Goal: Check status: Check status

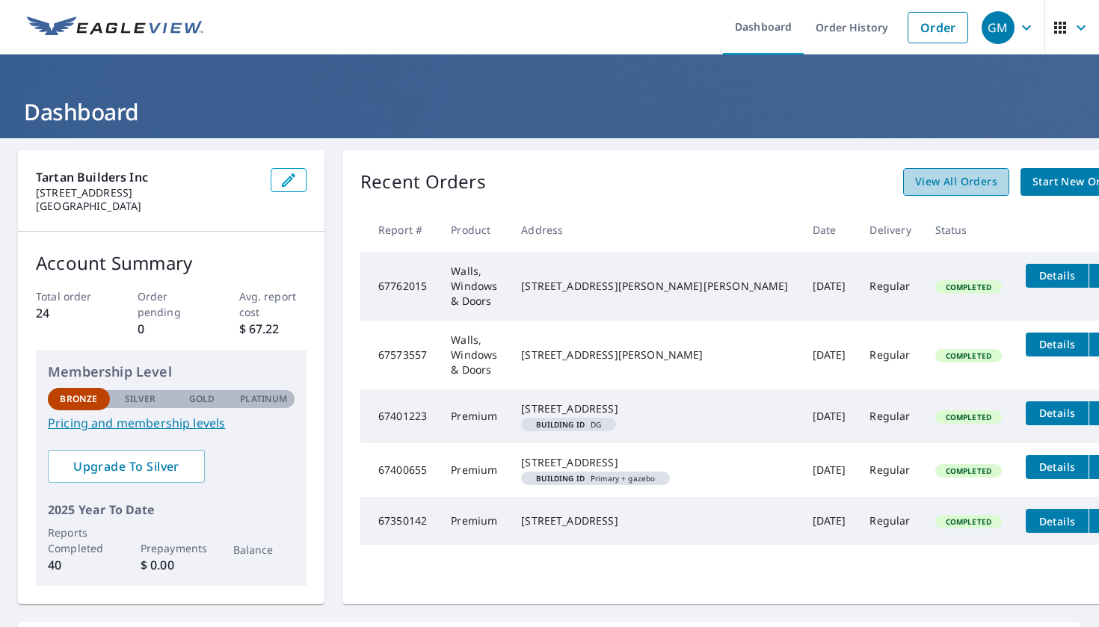
click at [915, 187] on span "View All Orders" at bounding box center [956, 182] width 82 height 19
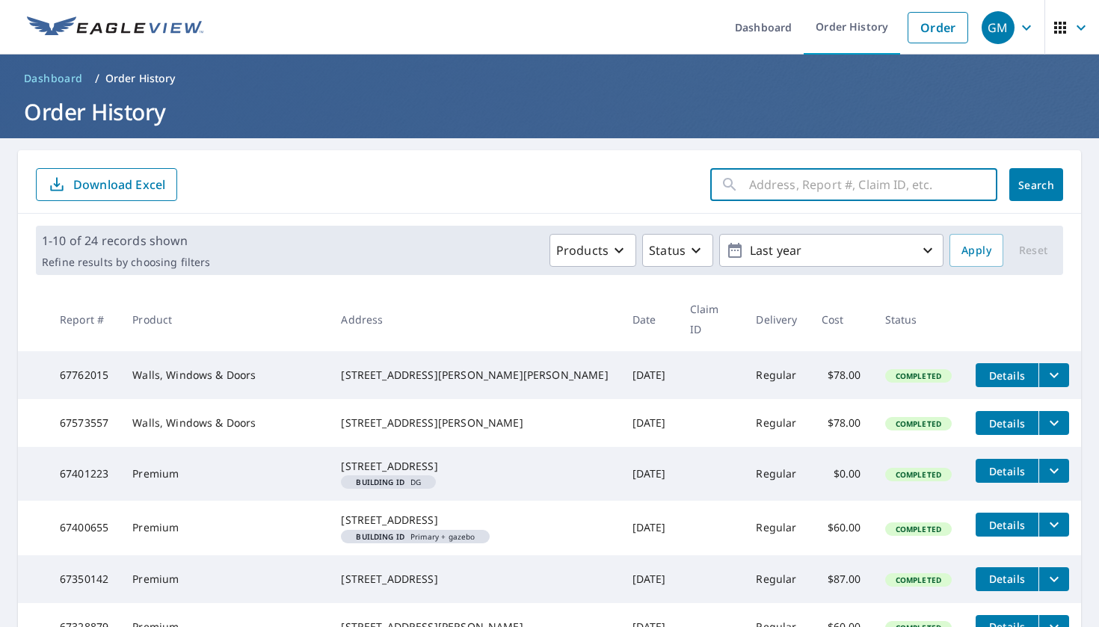
click at [887, 187] on input "text" at bounding box center [873, 185] width 248 height 42
type input "990"
click at [1036, 185] on button "Search" at bounding box center [1037, 184] width 54 height 33
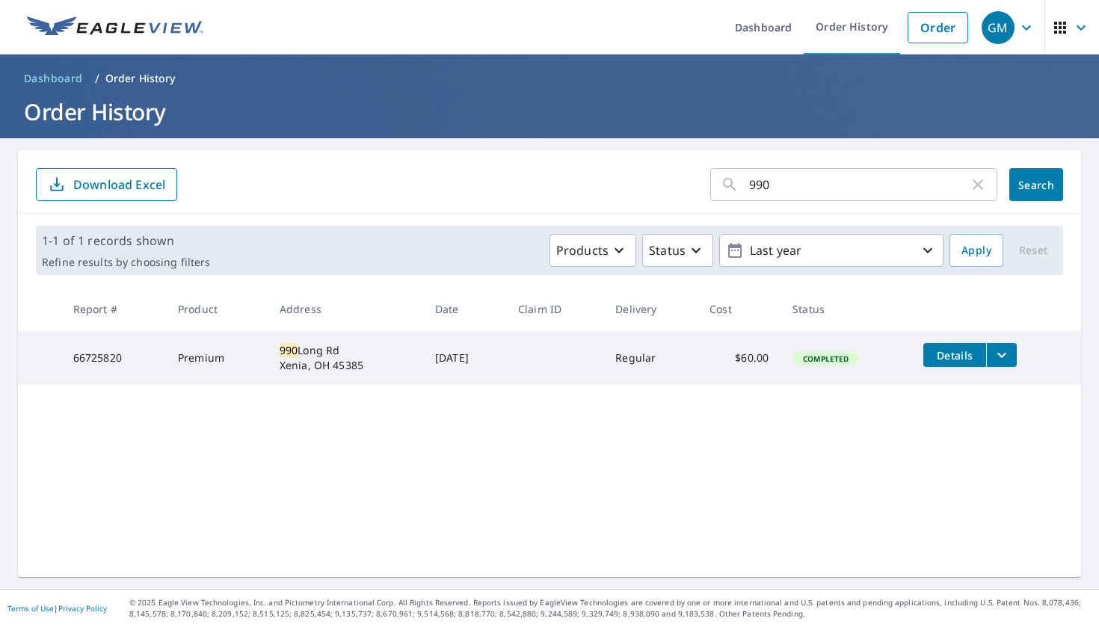
click at [1025, 355] on td "Details" at bounding box center [997, 355] width 170 height 48
click at [1011, 355] on icon "filesDropdownBtn-66725820" at bounding box center [1002, 355] width 18 height 18
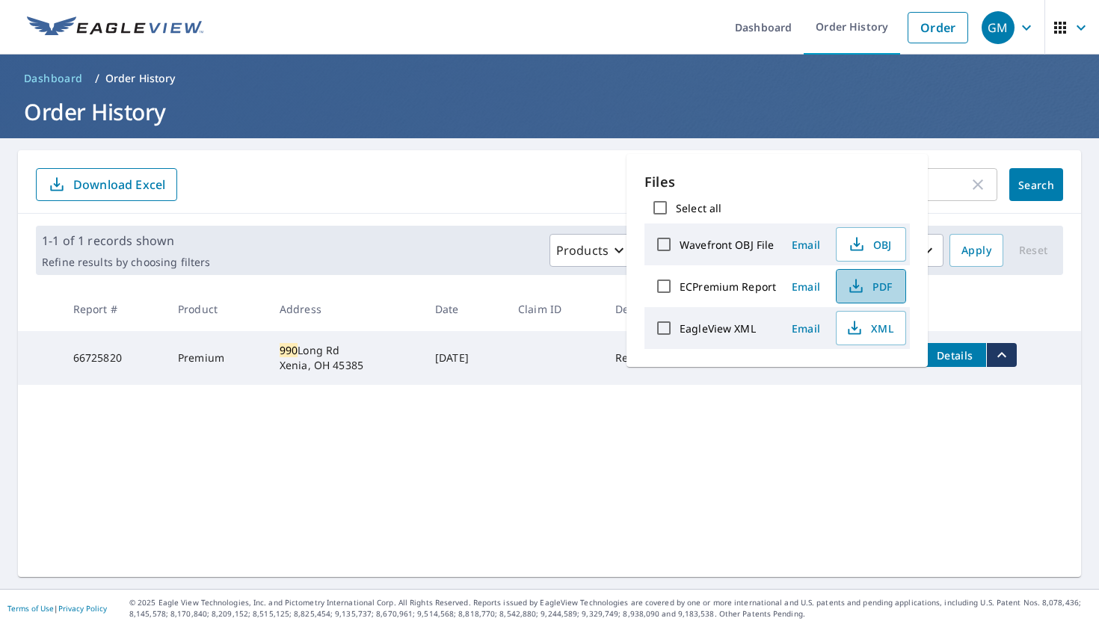
click at [854, 287] on icon "button" at bounding box center [855, 284] width 7 height 10
